Goal: Task Accomplishment & Management: Complete application form

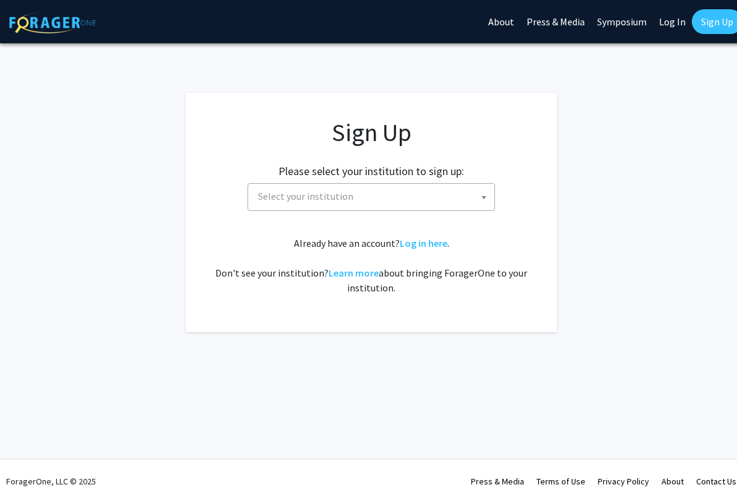
click at [400, 209] on span "Select your institution" at bounding box center [372, 197] width 248 height 28
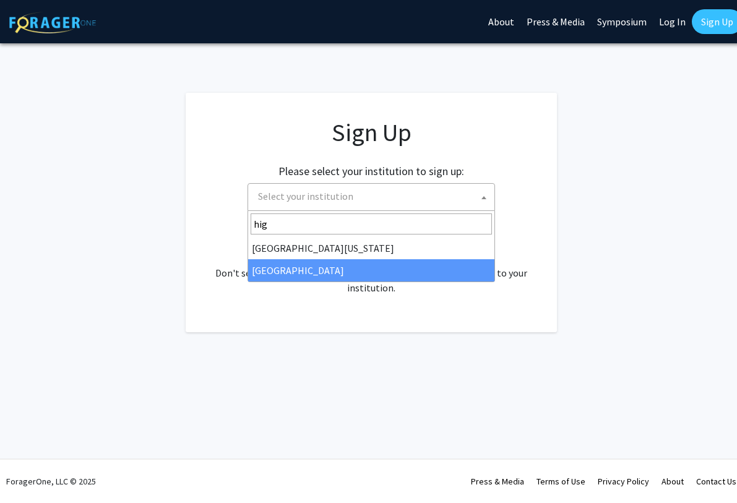
type input "hig"
select select "2"
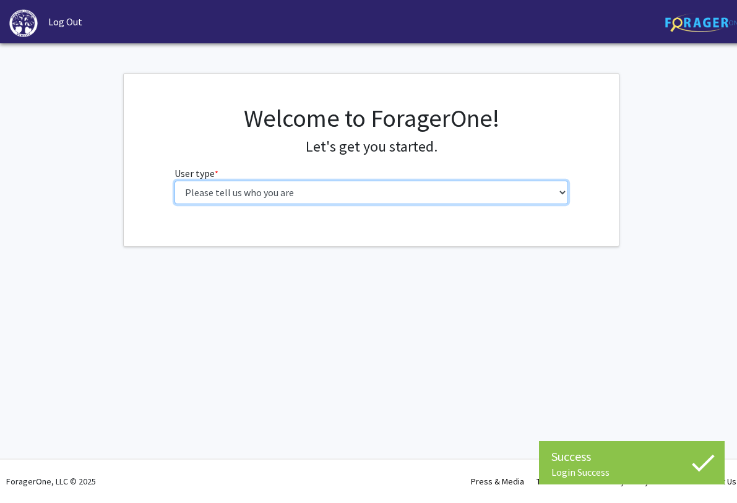
click at [460, 194] on select "Please tell us who you are Undergraduate Student Master's Student Doctoral Cand…" at bounding box center [372, 193] width 394 height 24
select select "5: faculty"
click at [175, 181] on select "Please tell us who you are Undergraduate Student Master's Student Doctoral Cand…" at bounding box center [372, 193] width 394 height 24
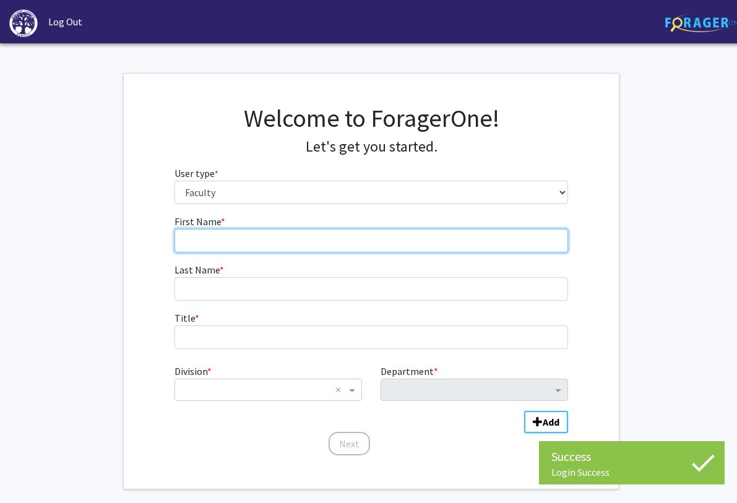
click at [408, 251] on input "First Name * required" at bounding box center [372, 241] width 394 height 24
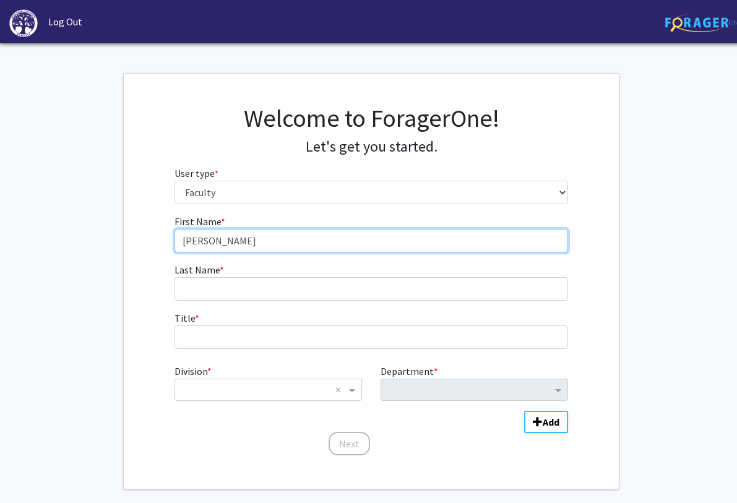
type input "[PERSON_NAME]"
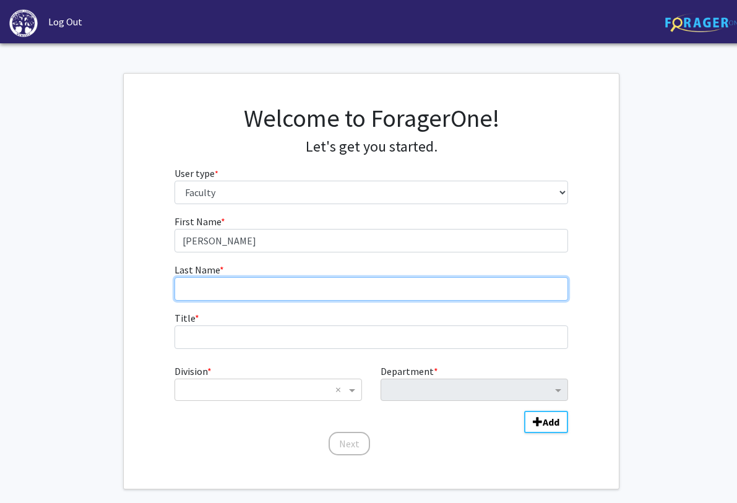
type input "r"
type input "Rokni"
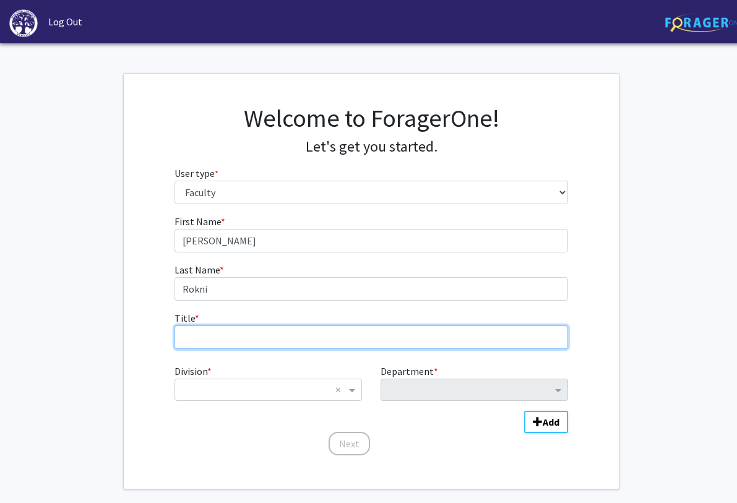
click at [210, 335] on input "Title * required" at bounding box center [372, 338] width 394 height 24
type input "Dr."
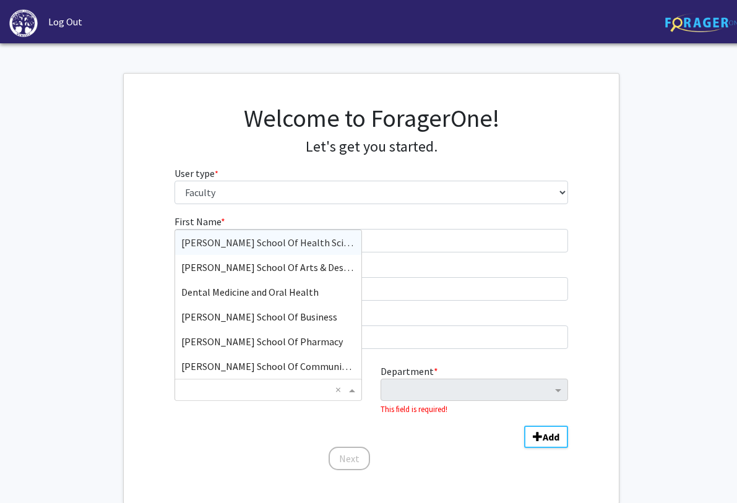
click at [205, 395] on input "Division" at bounding box center [255, 389] width 149 height 15
type input "o"
type input "na"
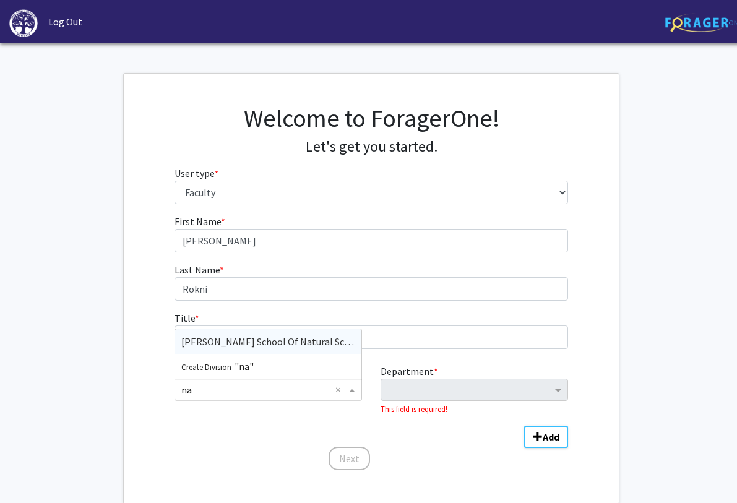
click at [246, 340] on span "[PERSON_NAME] School Of Natural Sciences" at bounding box center [275, 341] width 189 height 12
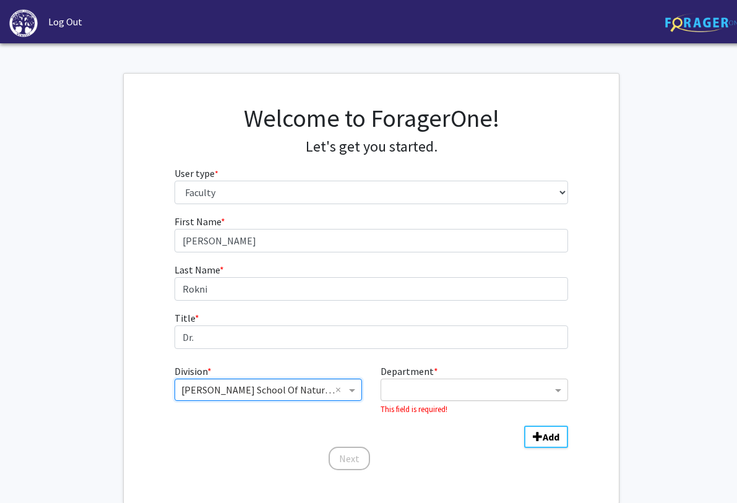
click at [424, 389] on input "Department" at bounding box center [469, 390] width 165 height 15
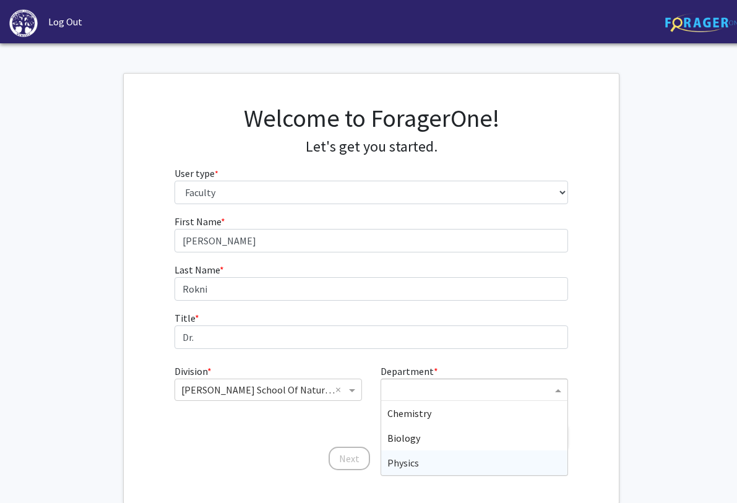
click at [408, 466] on span "Physics" at bounding box center [403, 463] width 32 height 12
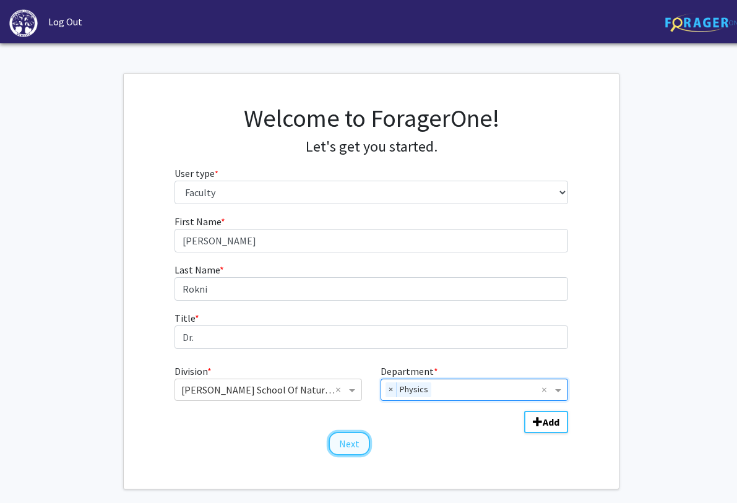
click at [346, 447] on button "Next" at bounding box center [349, 444] width 41 height 24
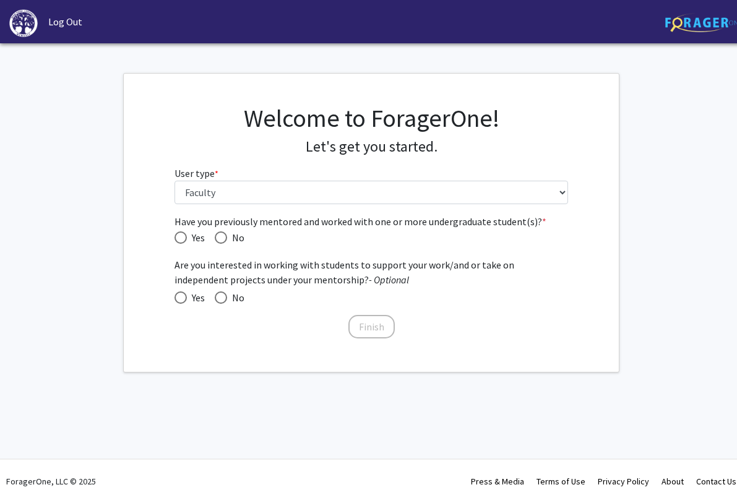
click at [184, 235] on span "Have you previously mentored and worked with one or more undergraduate student(…" at bounding box center [181, 237] width 12 height 12
click at [184, 235] on input "Yes" at bounding box center [181, 237] width 12 height 12
radio input "true"
click at [179, 302] on span at bounding box center [181, 298] width 12 height 12
click at [179, 302] on input "Yes" at bounding box center [181, 298] width 12 height 12
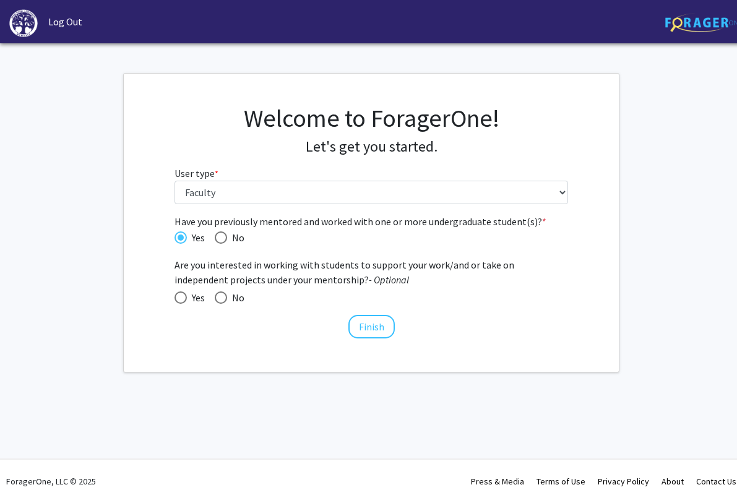
radio input "true"
click at [376, 334] on button "Finish" at bounding box center [371, 327] width 46 height 24
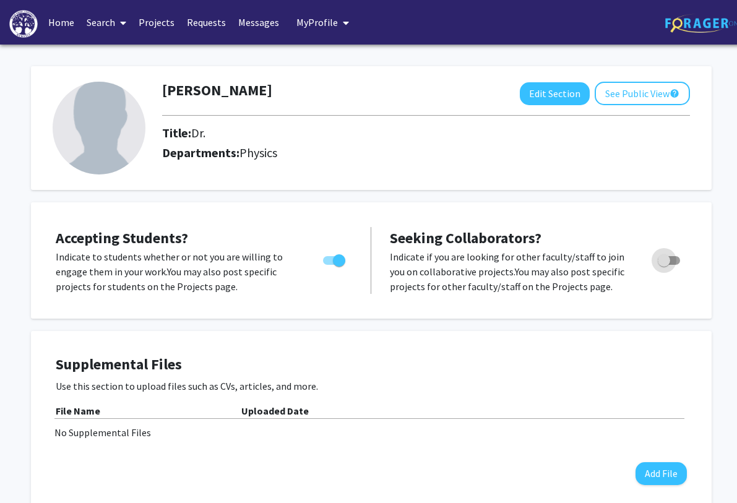
click at [675, 258] on span "Toggle" at bounding box center [669, 260] width 22 height 9
click at [664, 265] on input "Toggle" at bounding box center [663, 265] width 1 height 1
checkbox input "true"
